Goal: Communication & Community: Answer question/provide support

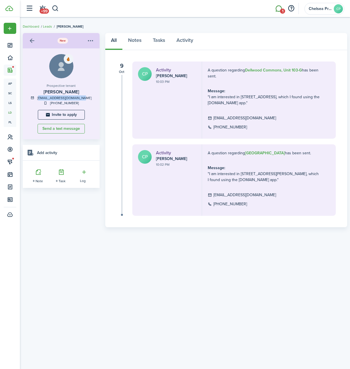
click at [278, 9] on link "1" at bounding box center [279, 8] width 11 height 15
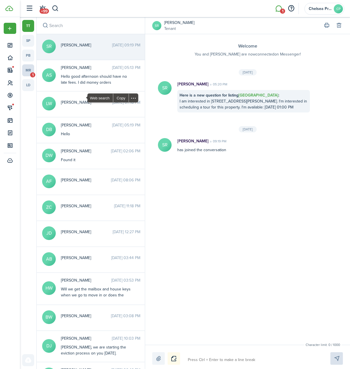
click at [26, 72] on link "mr 1" at bounding box center [28, 70] width 12 height 12
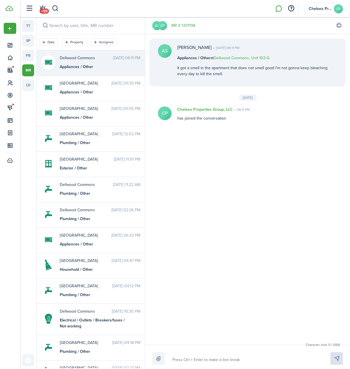
click at [98, 67] on div "Appliances / Other" at bounding box center [95, 67] width 71 height 6
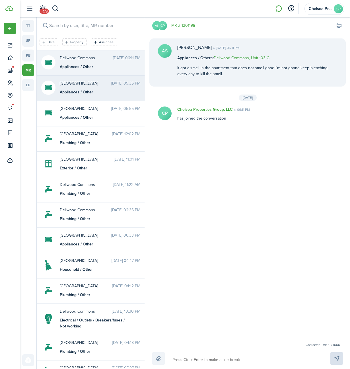
click at [93, 82] on span "[GEOGRAPHIC_DATA]" at bounding box center [86, 83] width 52 height 6
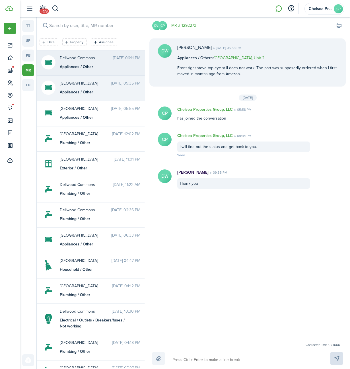
click at [95, 65] on div "Appliances / Other" at bounding box center [95, 67] width 71 height 6
